Goal: Task Accomplishment & Management: Manage account settings

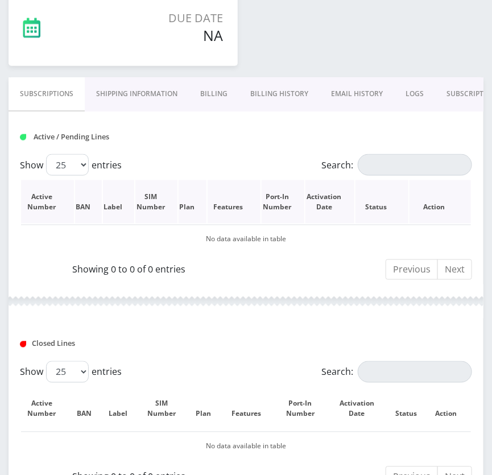
scroll to position [310, 0]
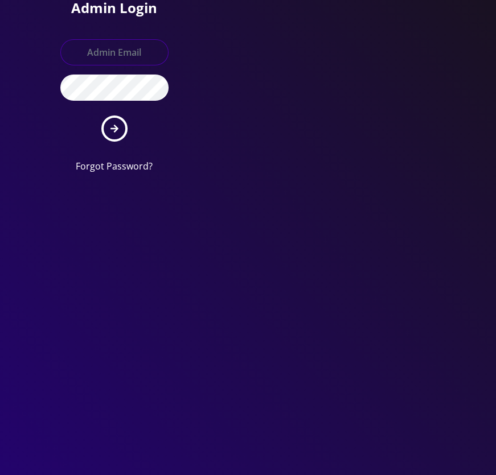
type input "tyriek@teltik.com"
click at [129, 126] on form "tyriek@teltik.com Forgot Password?" at bounding box center [114, 106] width 108 height 134
click at [122, 125] on button "submit" at bounding box center [114, 129] width 26 height 26
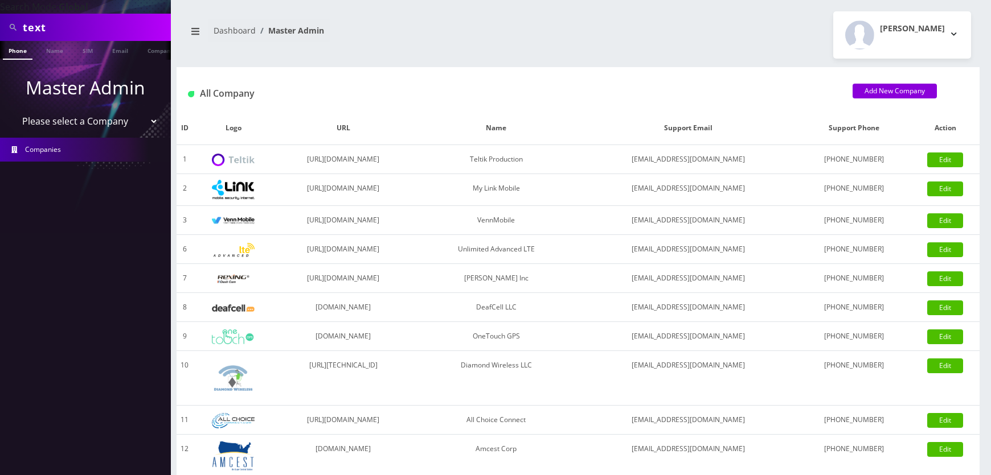
click at [89, 120] on select "Please select a Company Teltik Production My Link Mobile VennMobile Unlimited A…" at bounding box center [85, 121] width 145 height 22
select select "1"
click at [13, 110] on select "Please select a Company Teltik Production My Link Mobile VennMobile Unlimited A…" at bounding box center [85, 121] width 145 height 22
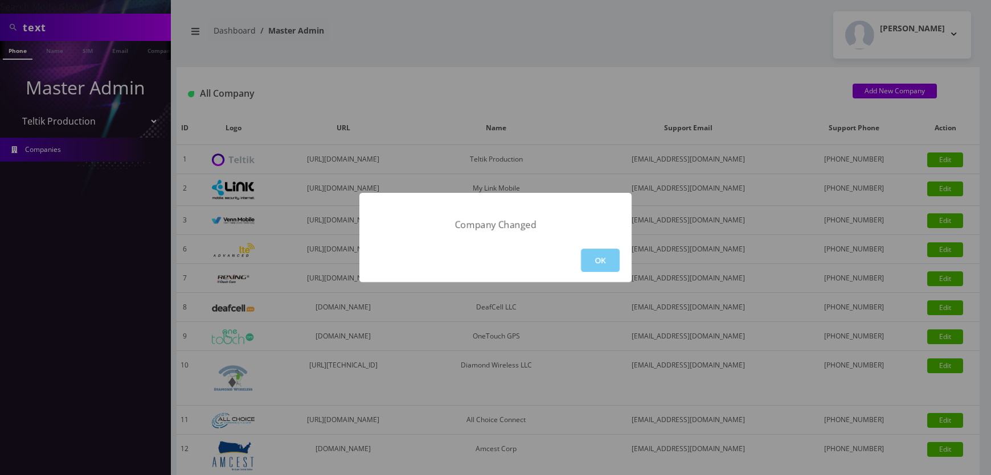
click at [492, 266] on button "OK" at bounding box center [600, 260] width 39 height 23
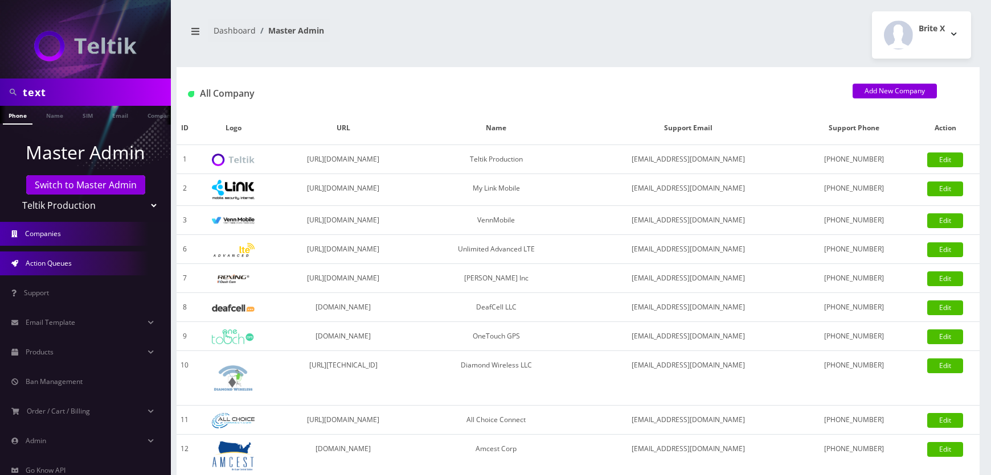
click at [65, 257] on link "Action Queues" at bounding box center [85, 264] width 171 height 24
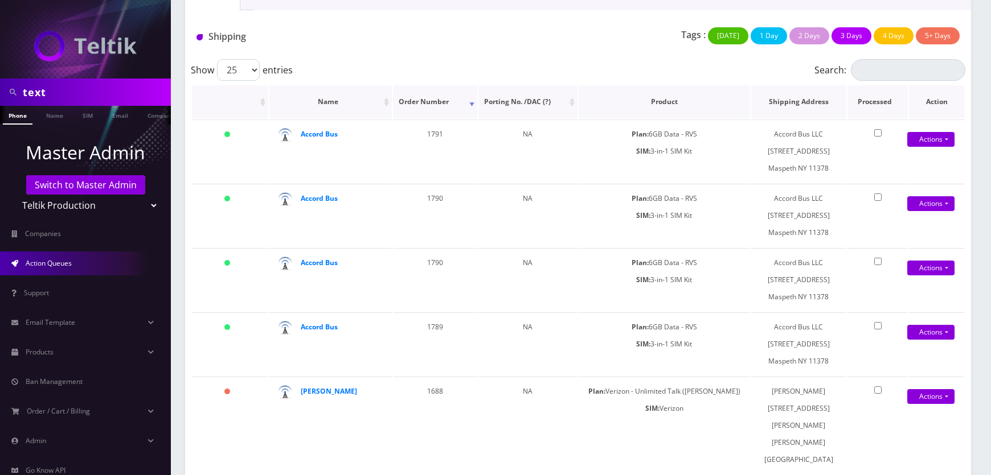
scroll to position [51, 0]
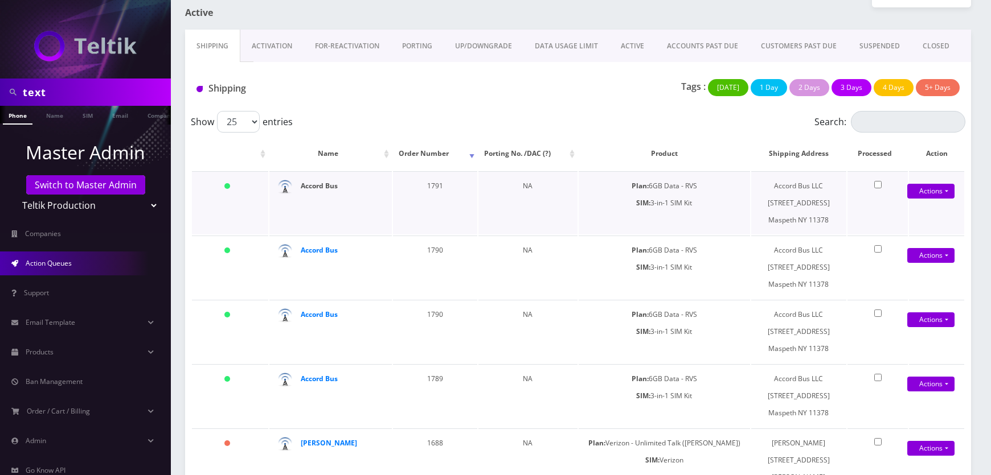
click at [310, 185] on strong "Accord Bus" at bounding box center [319, 186] width 37 height 10
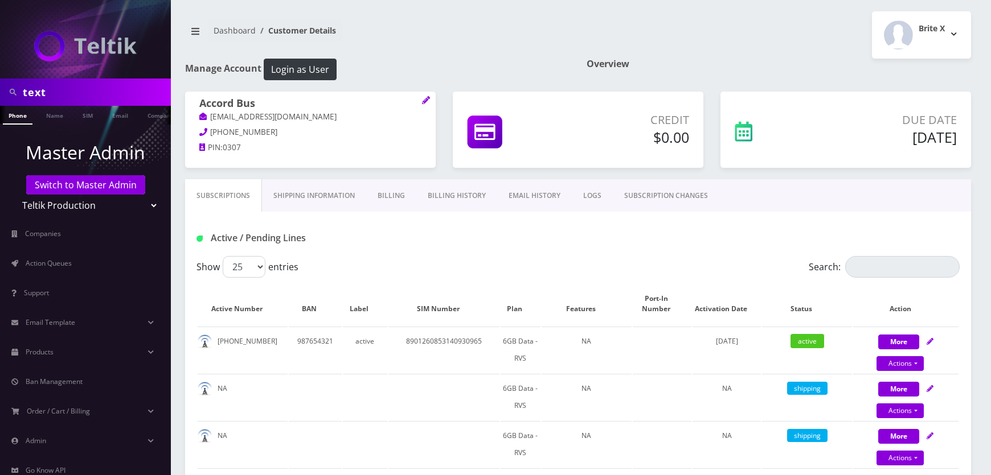
click at [546, 200] on link "EMAIL HISTORY" at bounding box center [534, 195] width 75 height 33
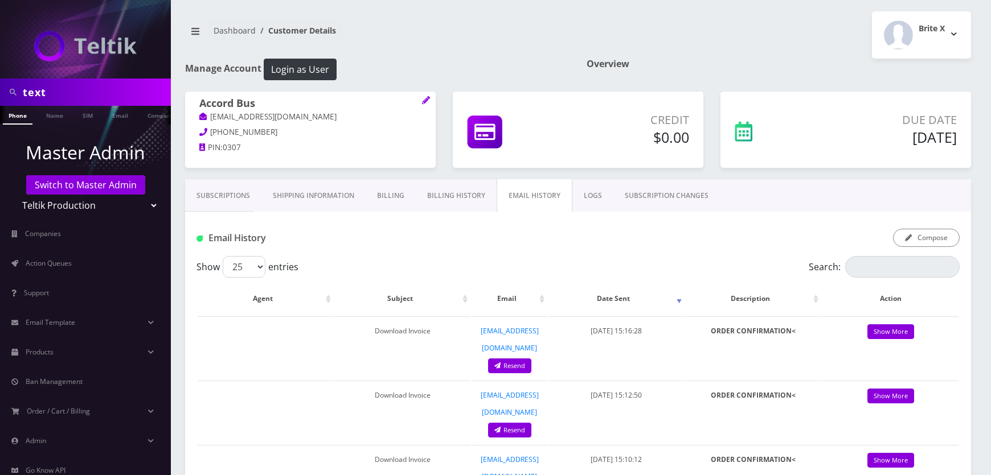
click at [473, 192] on link "Billing History" at bounding box center [456, 195] width 81 height 33
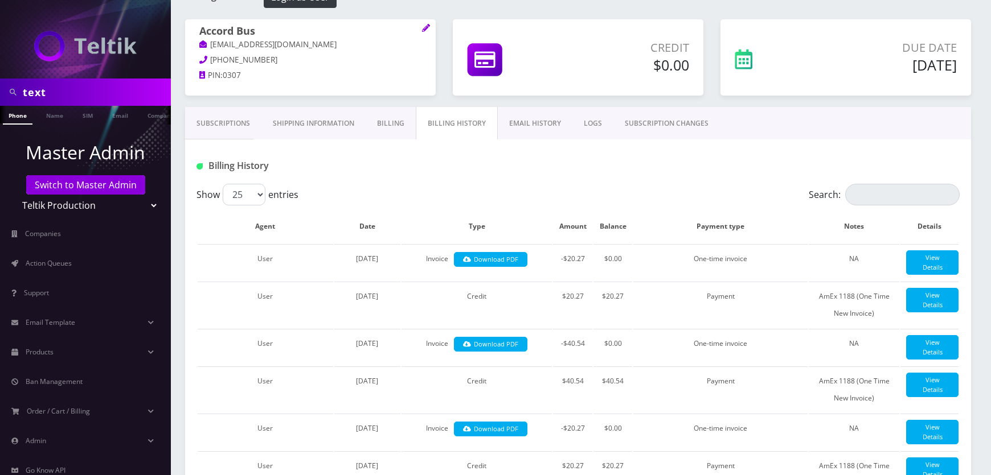
scroll to position [103, 0]
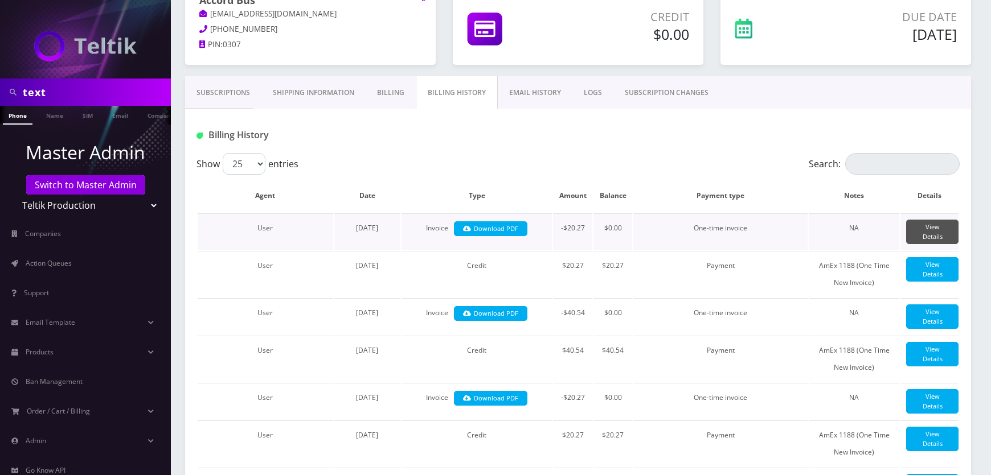
click at [941, 229] on link "View Details" at bounding box center [932, 232] width 52 height 24
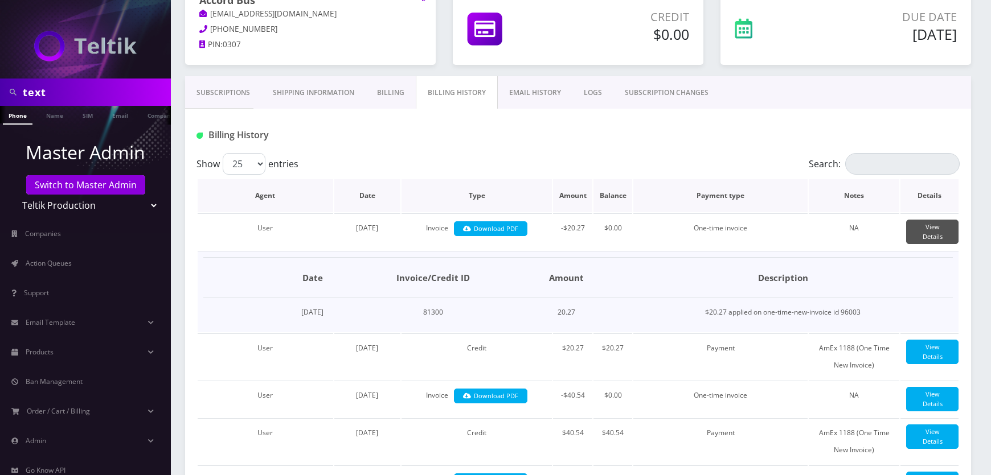
scroll to position [0, 0]
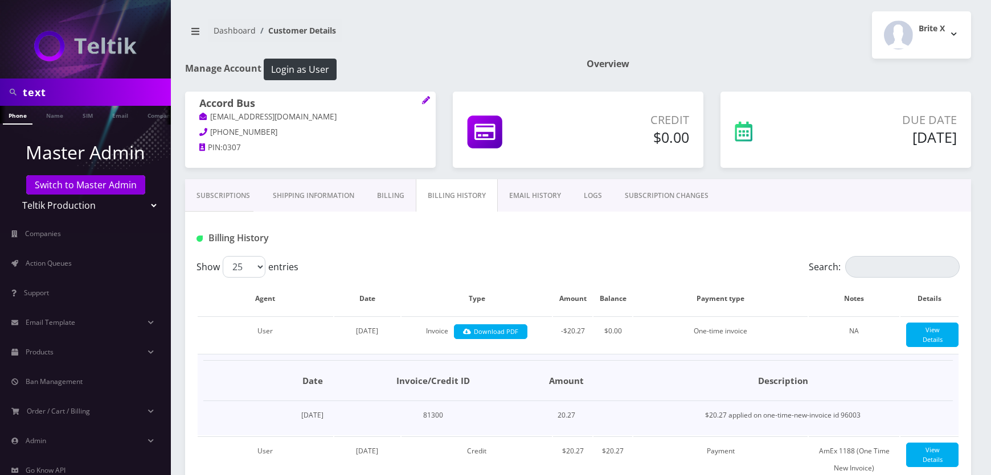
click at [522, 199] on link "EMAIL HISTORY" at bounding box center [535, 195] width 75 height 33
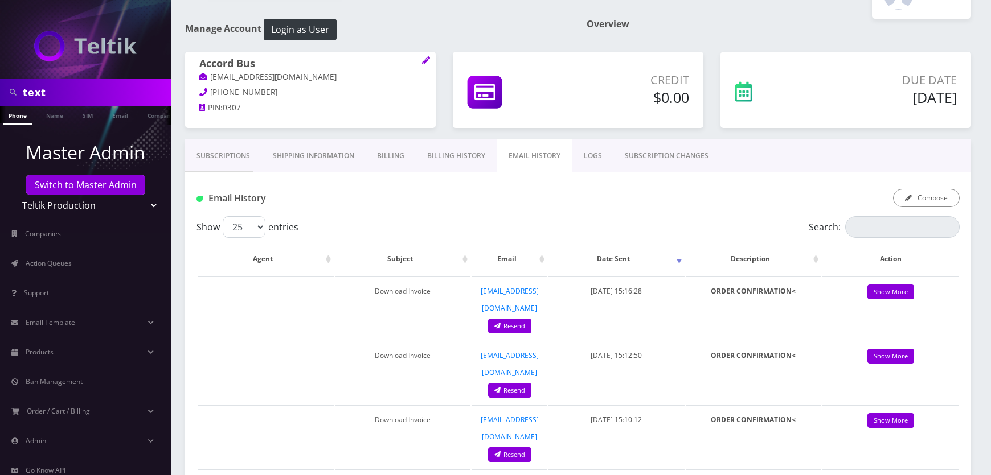
scroll to position [103, 0]
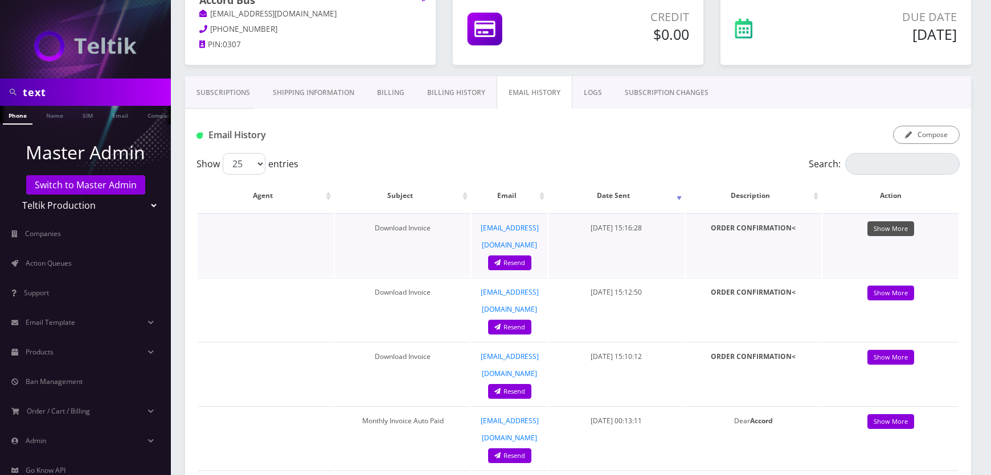
click at [900, 228] on link "Show More" at bounding box center [890, 228] width 47 height 15
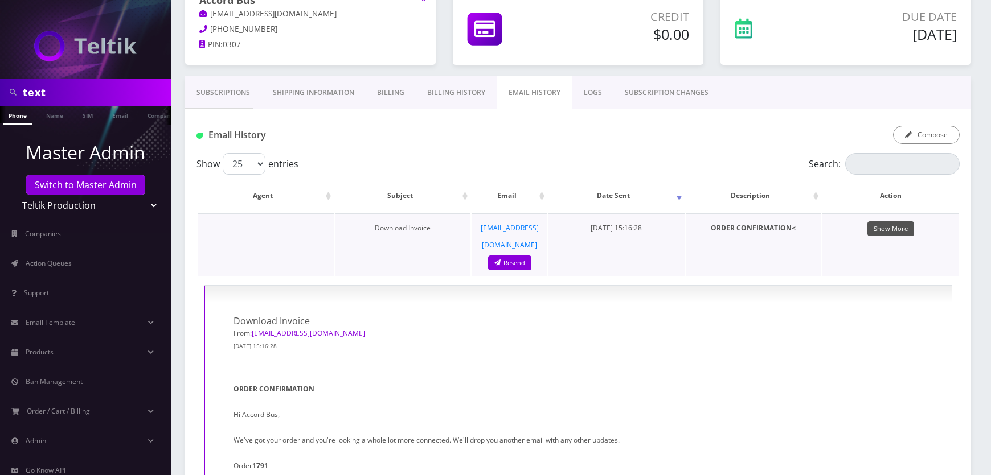
click at [900, 228] on link "Show More" at bounding box center [890, 228] width 47 height 15
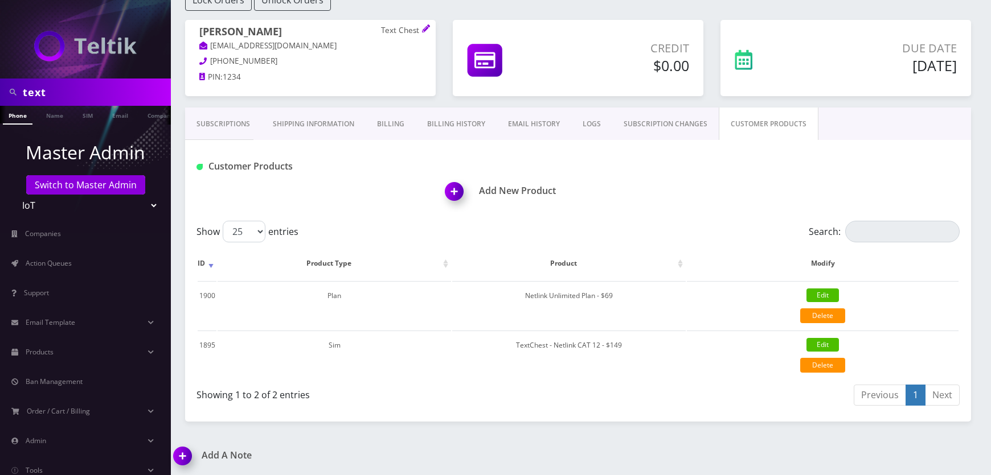
scroll to position [0, 6]
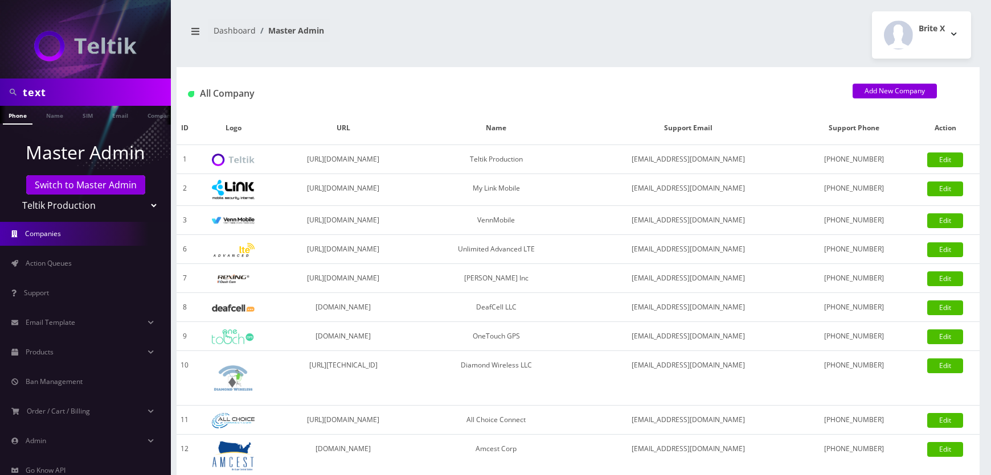
click at [74, 202] on select "Teltik Production My Link Mobile VennMobile Unlimited Advanced LTE [PERSON_NAME…" at bounding box center [85, 206] width 145 height 22
click at [108, 209] on select "Teltik Production My Link Mobile VennMobile Unlimited Advanced LTE [PERSON_NAME…" at bounding box center [85, 206] width 145 height 22
select select "27"
click at [13, 195] on select "Teltik Production My Link Mobile VennMobile Unlimited Advanced LTE [PERSON_NAME…" at bounding box center [85, 206] width 145 height 22
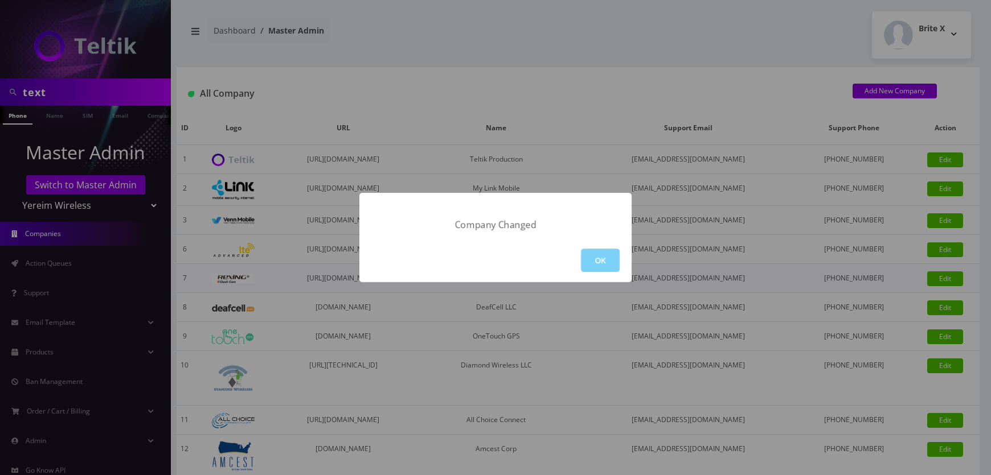
click at [607, 268] on button "OK" at bounding box center [600, 260] width 39 height 23
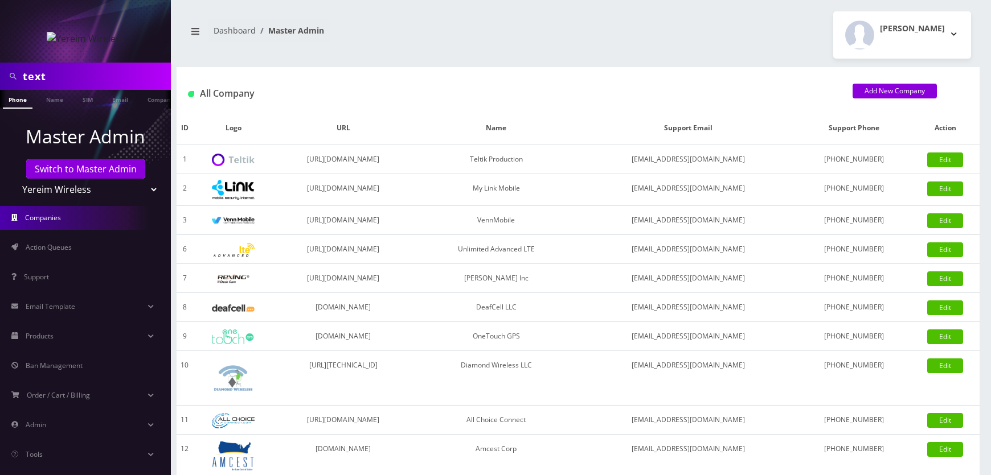
click at [626, 40] on div "[PERSON_NAME] Logout" at bounding box center [778, 34] width 401 height 47
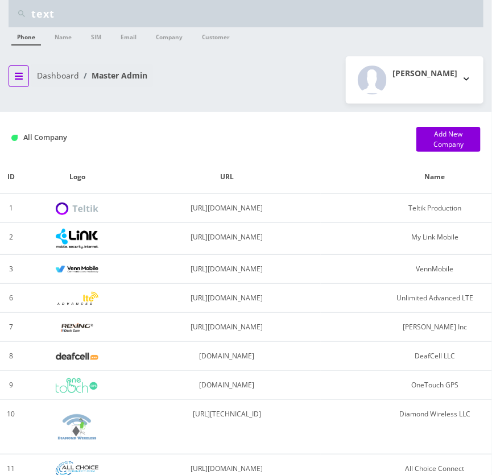
click at [26, 75] on button "breadcrumb" at bounding box center [19, 76] width 20 height 22
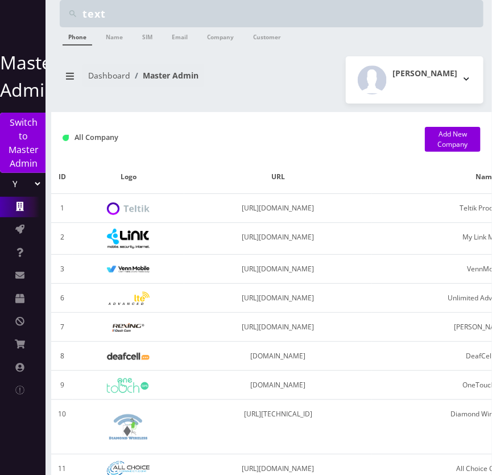
click at [35, 186] on select "Teltik Production My Link Mobile VennMobile Unlimited Advanced LTE [PERSON_NAME…" at bounding box center [22, 184] width 39 height 22
click at [69, 79] on icon "breadcrumb" at bounding box center [70, 76] width 8 height 7
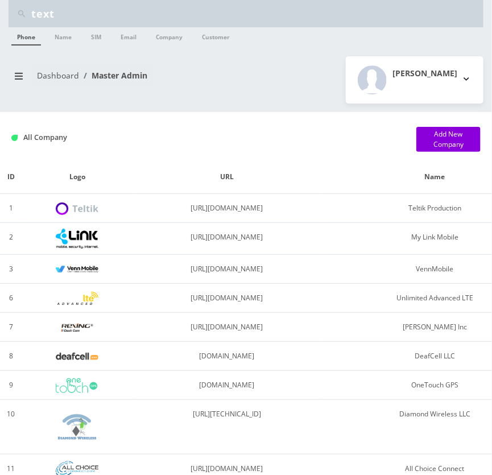
click at [69, 79] on link "Dashboard" at bounding box center [58, 75] width 42 height 11
click at [27, 68] on button "breadcrumb" at bounding box center [19, 76] width 20 height 22
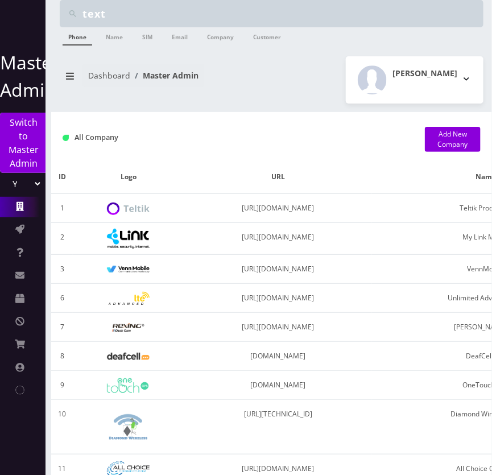
click at [33, 185] on select "Teltik Production My Link Mobile VennMobile Unlimited Advanced LTE [PERSON_NAME…" at bounding box center [22, 184] width 39 height 22
click at [76, 67] on button "breadcrumb" at bounding box center [70, 76] width 20 height 22
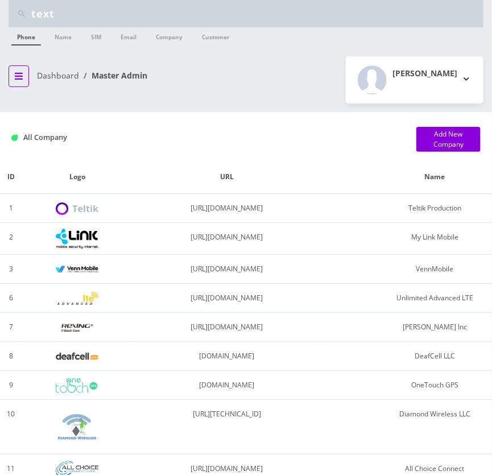
click at [76, 67] on ol "Dashboard Master Admin" at bounding box center [92, 75] width 122 height 23
click at [42, 74] on link "Dashboard" at bounding box center [58, 75] width 42 height 11
click at [22, 74] on icon "breadcrumb" at bounding box center [19, 76] width 8 height 9
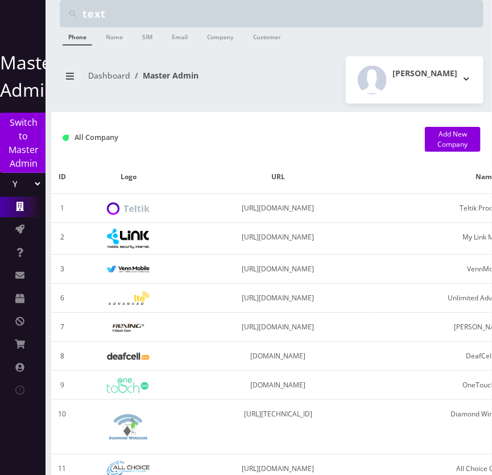
click at [28, 182] on select "Teltik Production My Link Mobile VennMobile Unlimited Advanced LTE [PERSON_NAME…" at bounding box center [22, 184] width 39 height 22
